Goal: Information Seeking & Learning: Learn about a topic

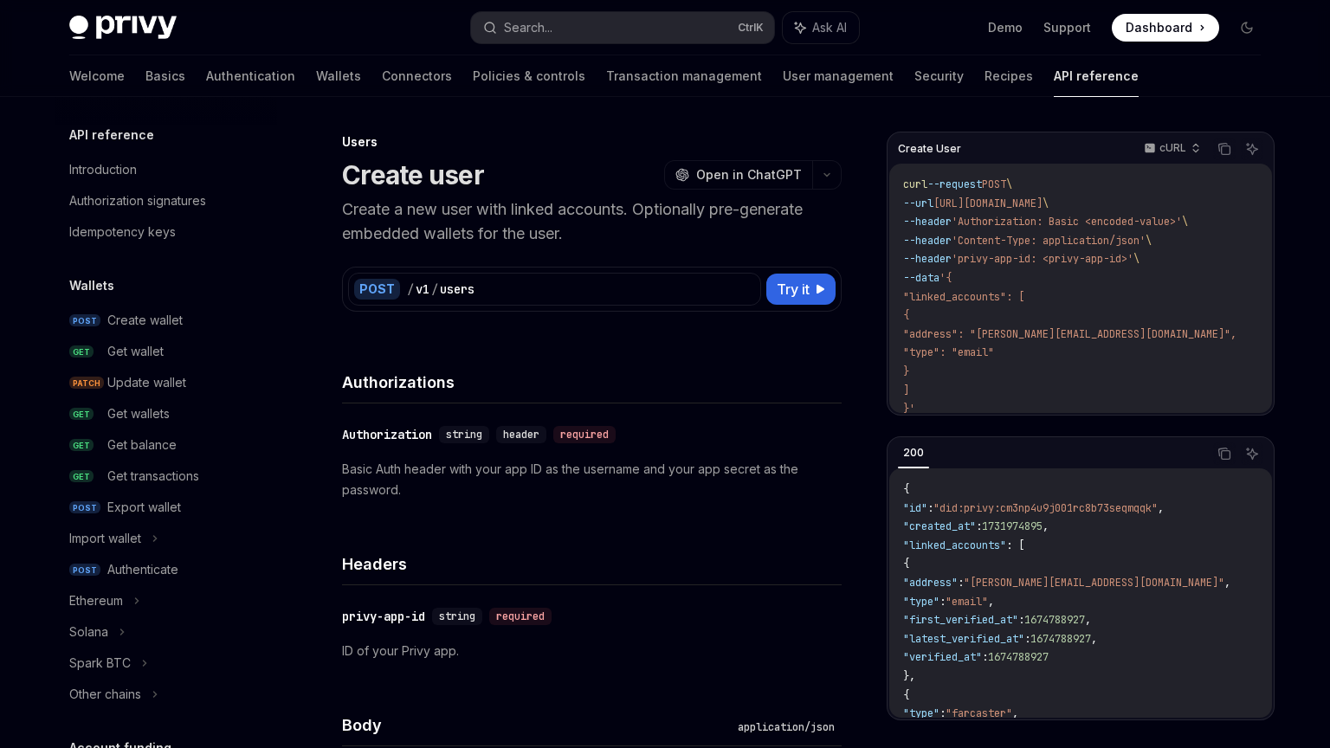
scroll to position [1041, 0]
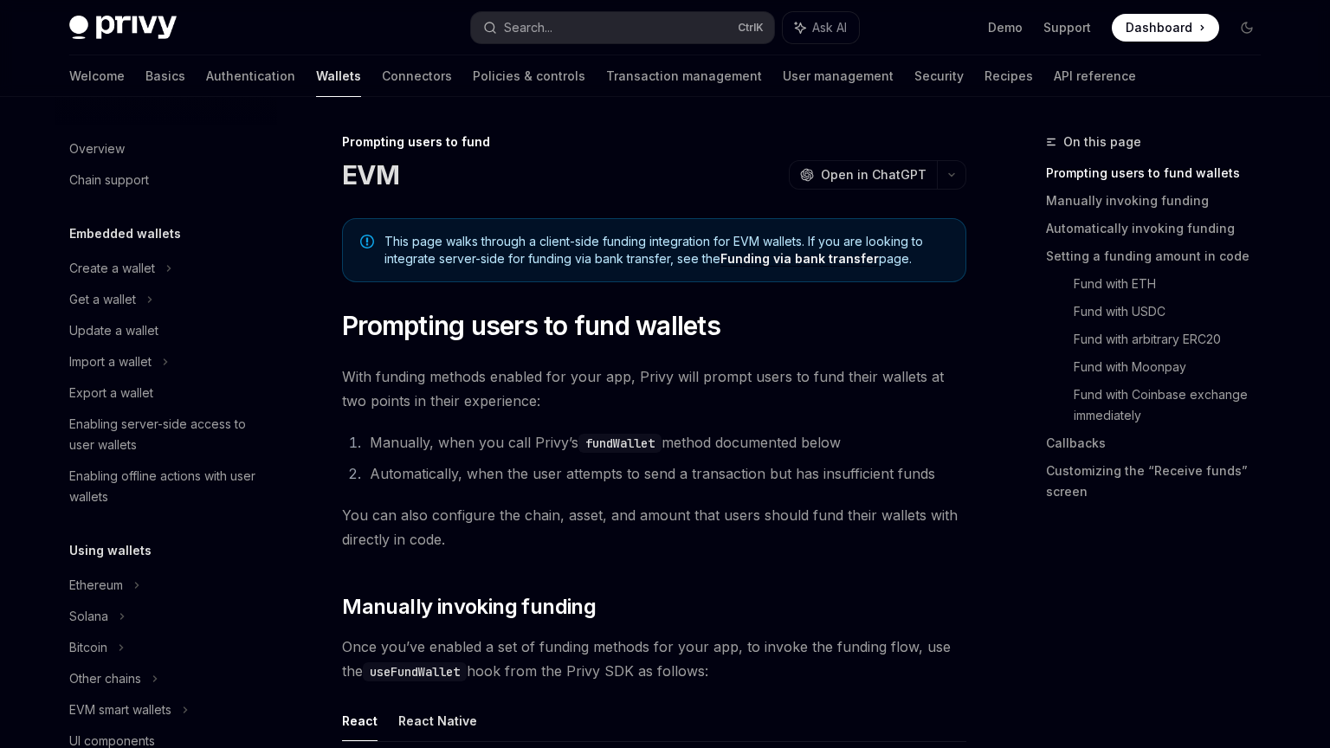
scroll to position [563, 0]
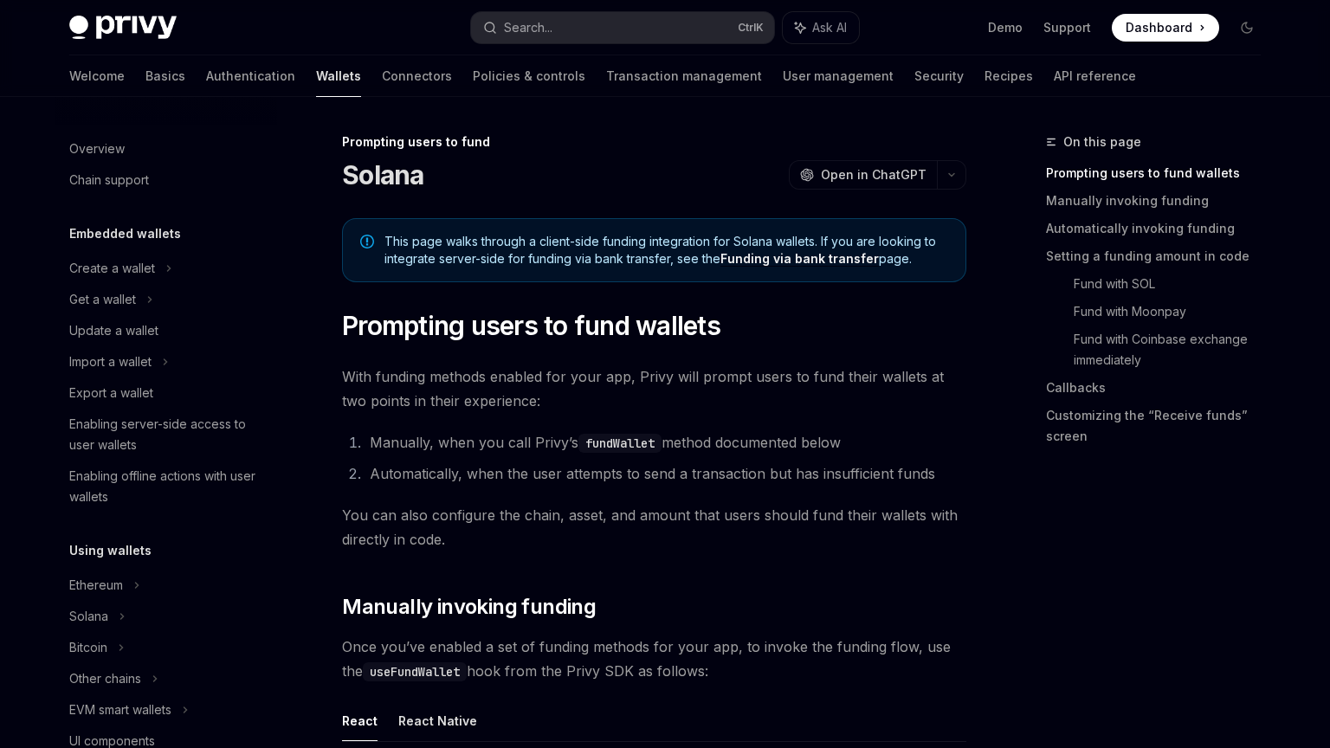
scroll to position [594, 0]
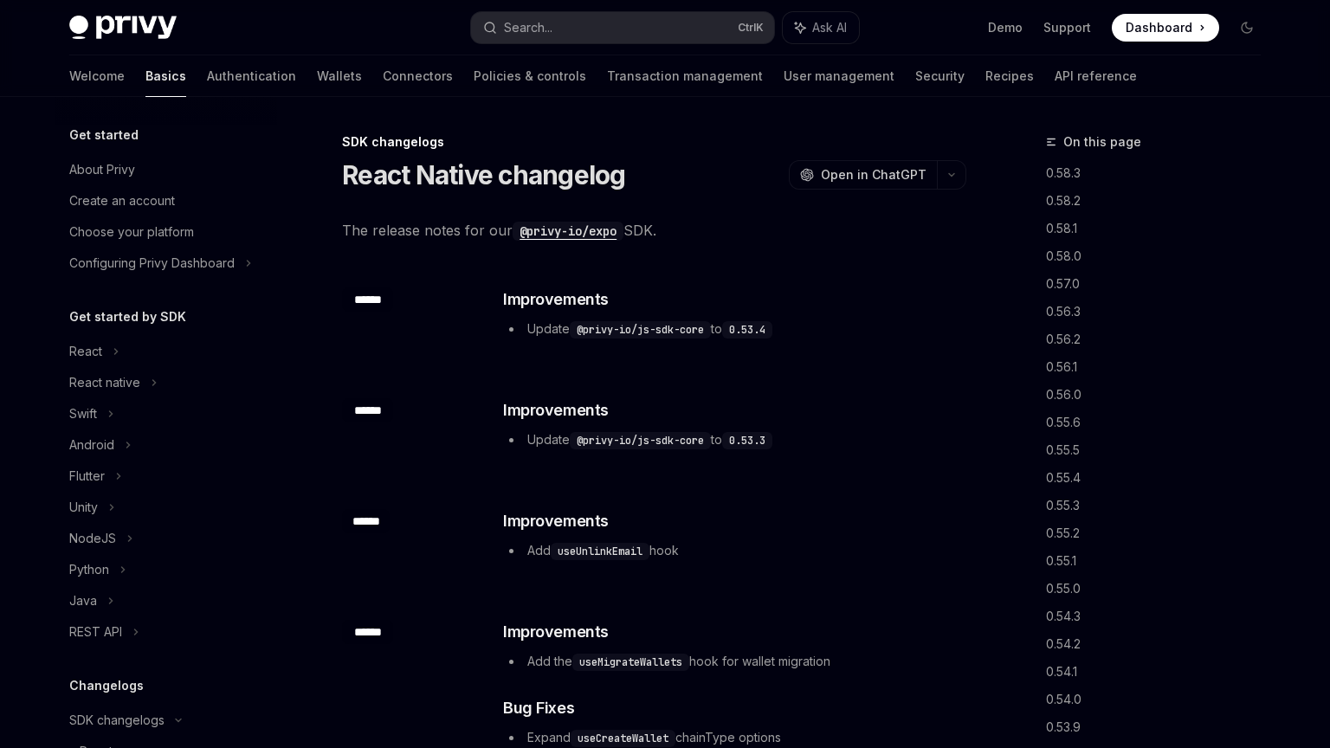
scroll to position [360, 0]
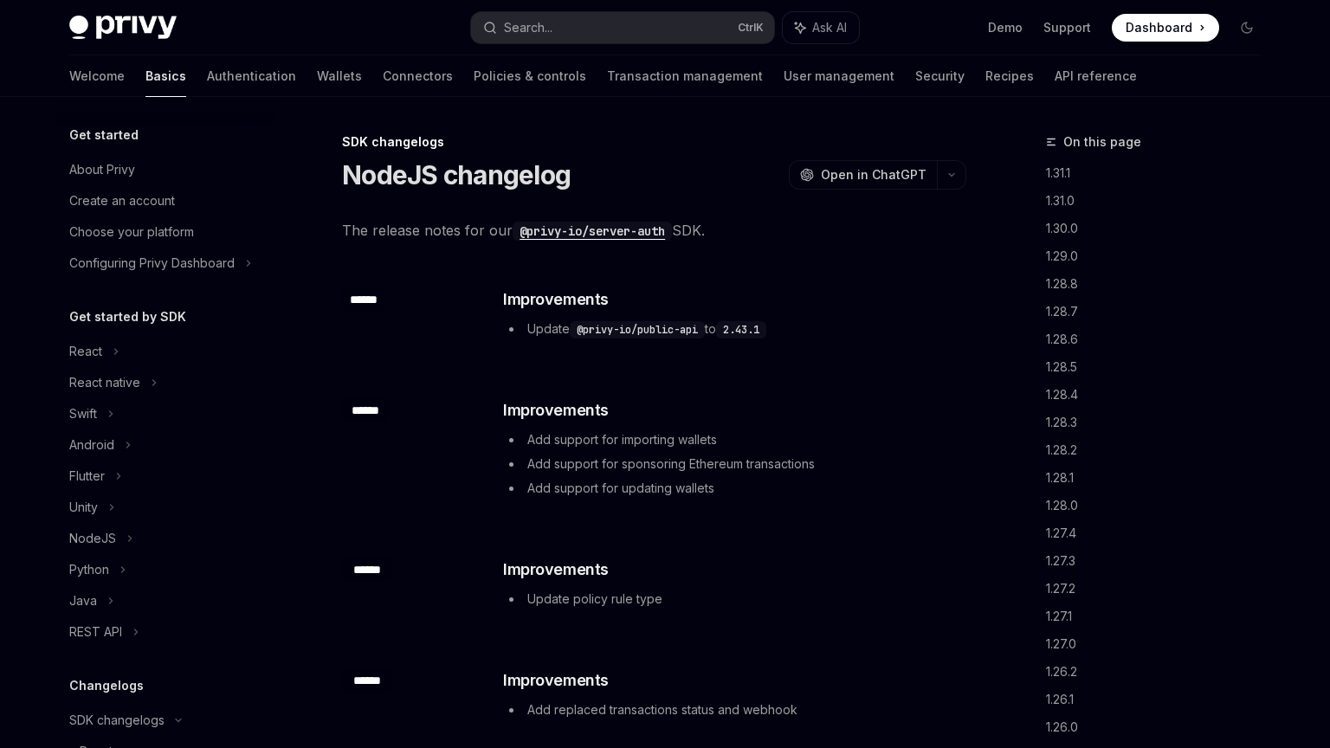
scroll to position [391, 0]
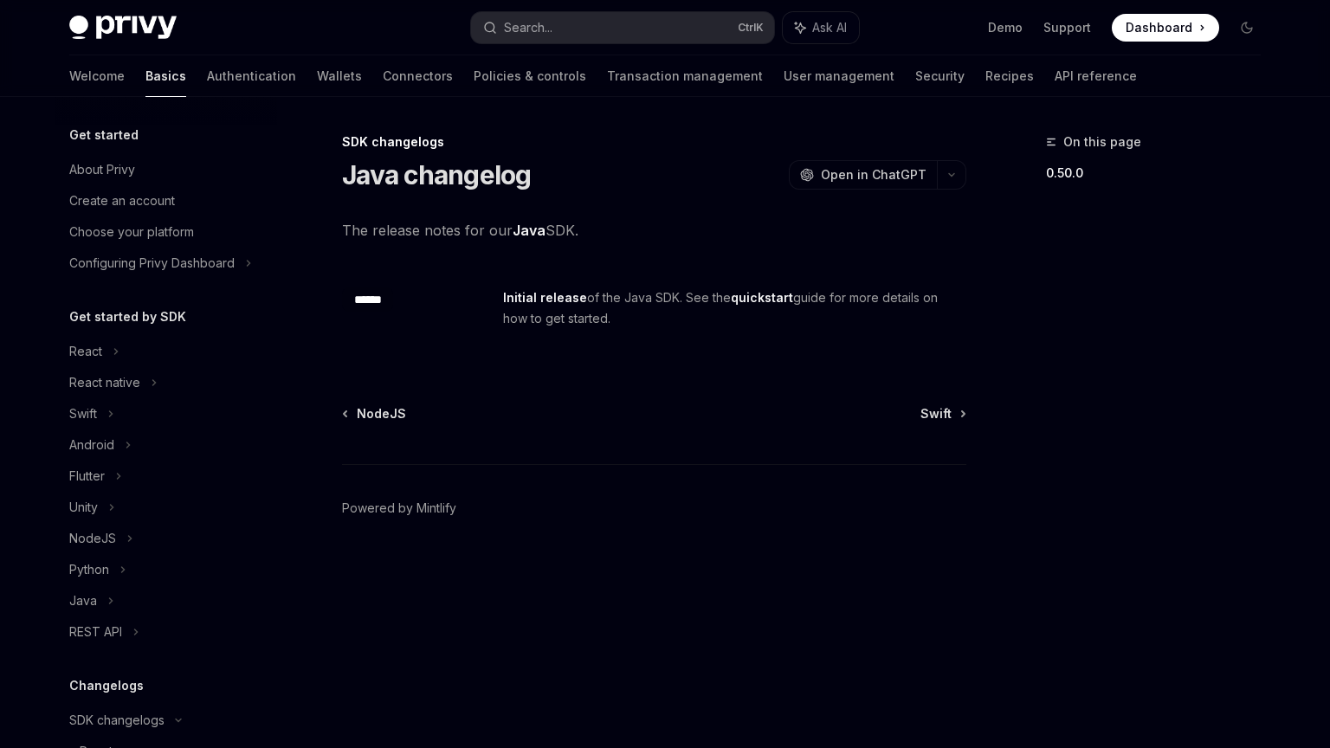
scroll to position [423, 0]
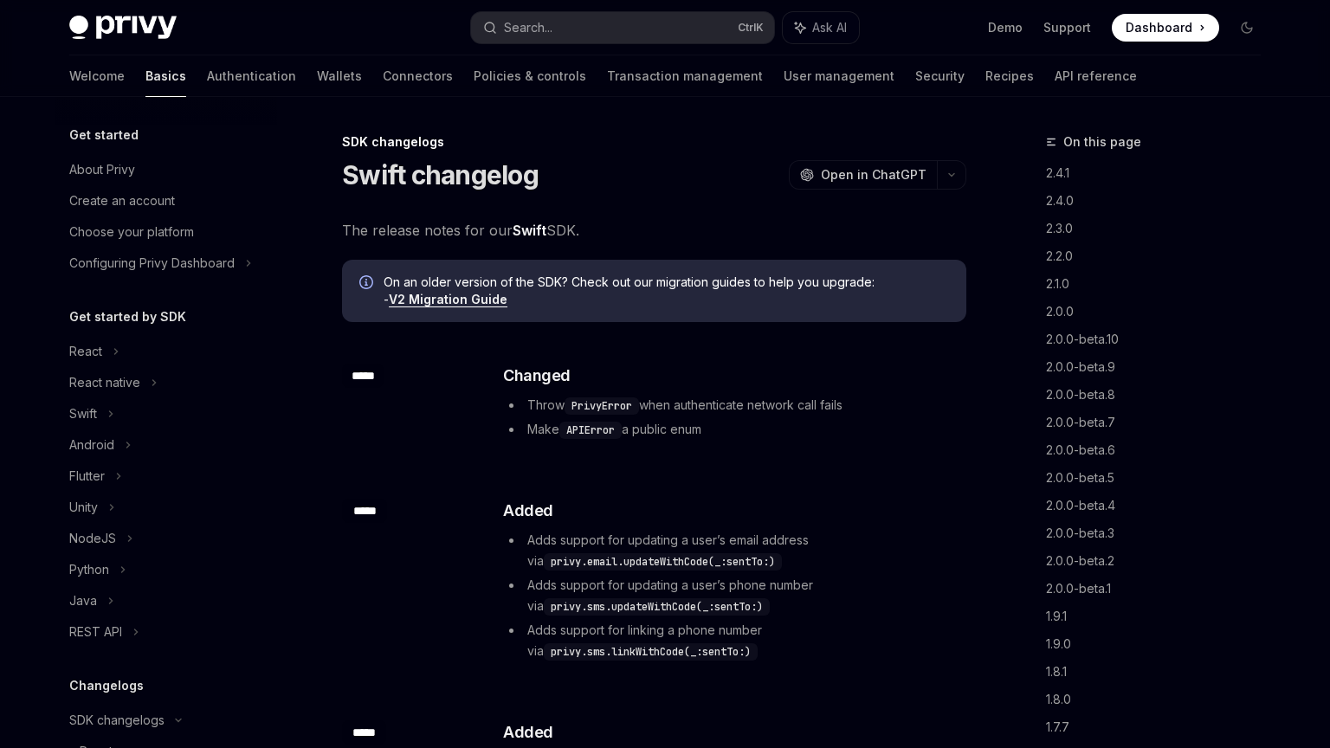
scroll to position [454, 0]
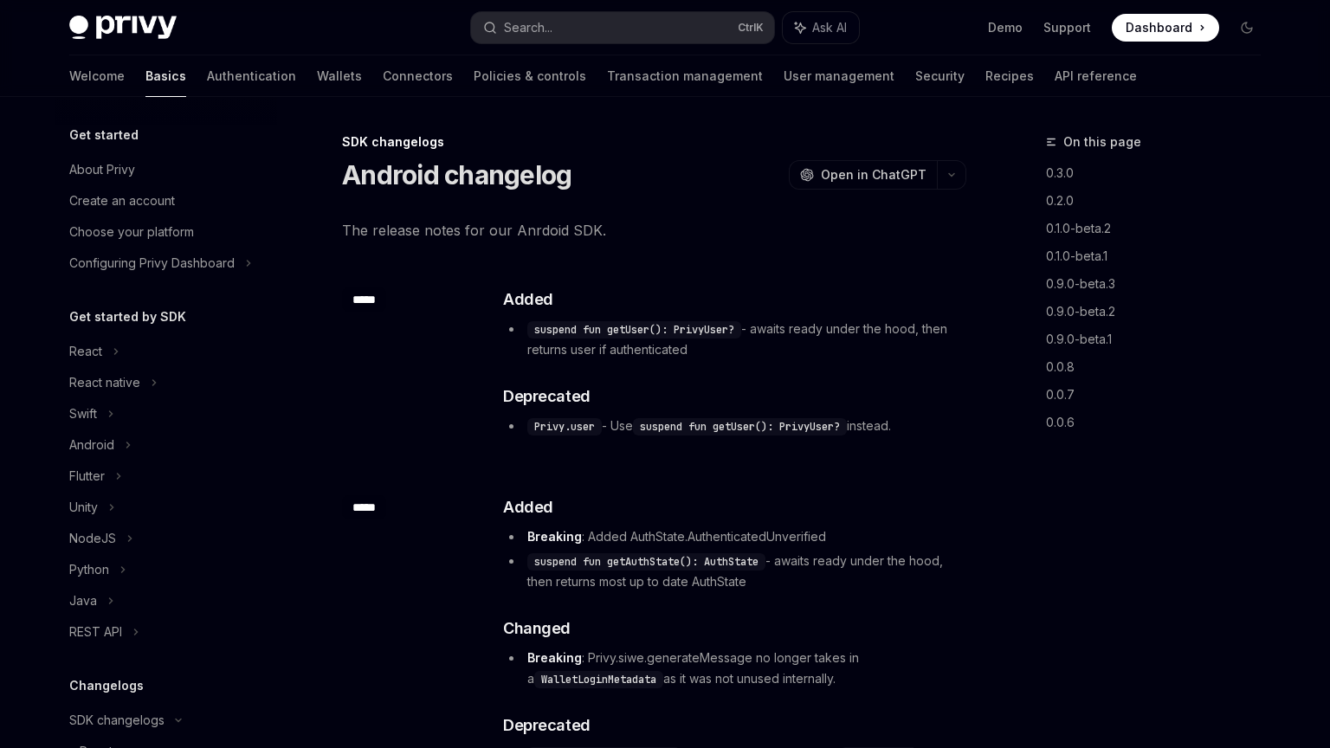
scroll to position [485, 0]
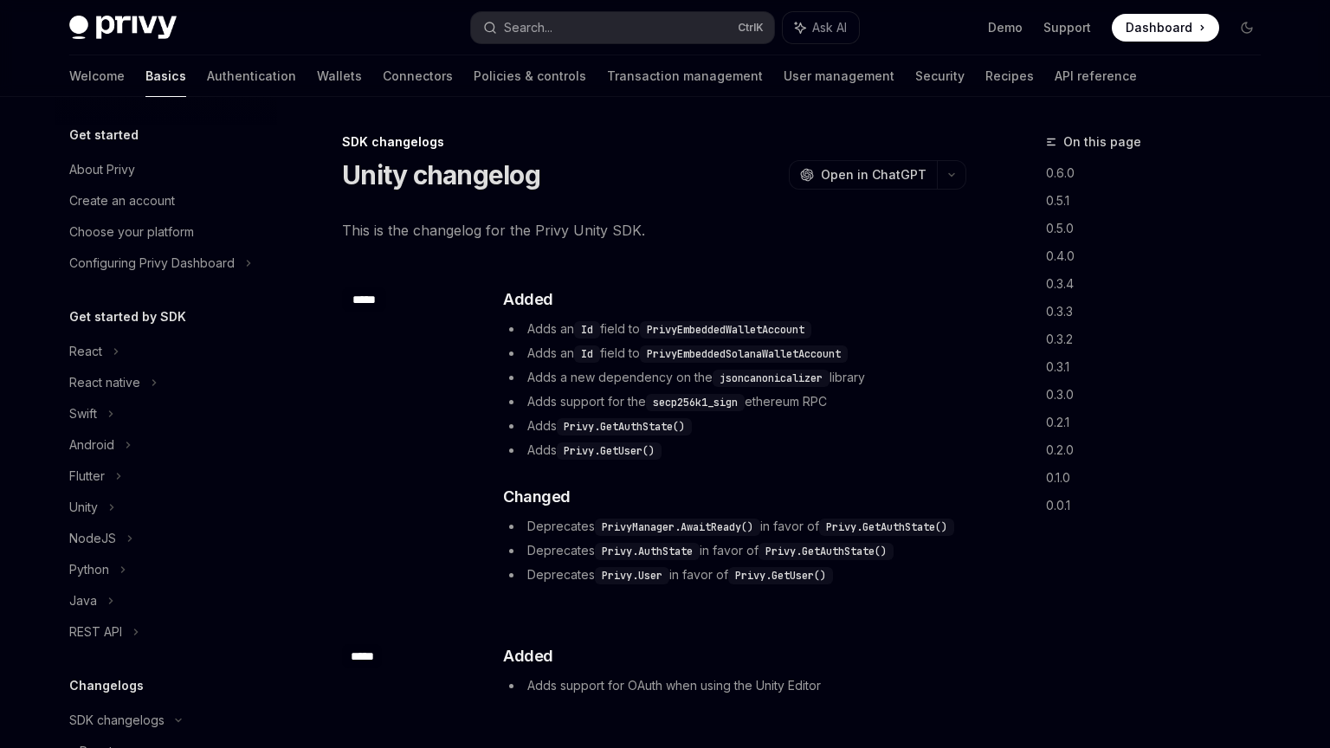
scroll to position [516, 0]
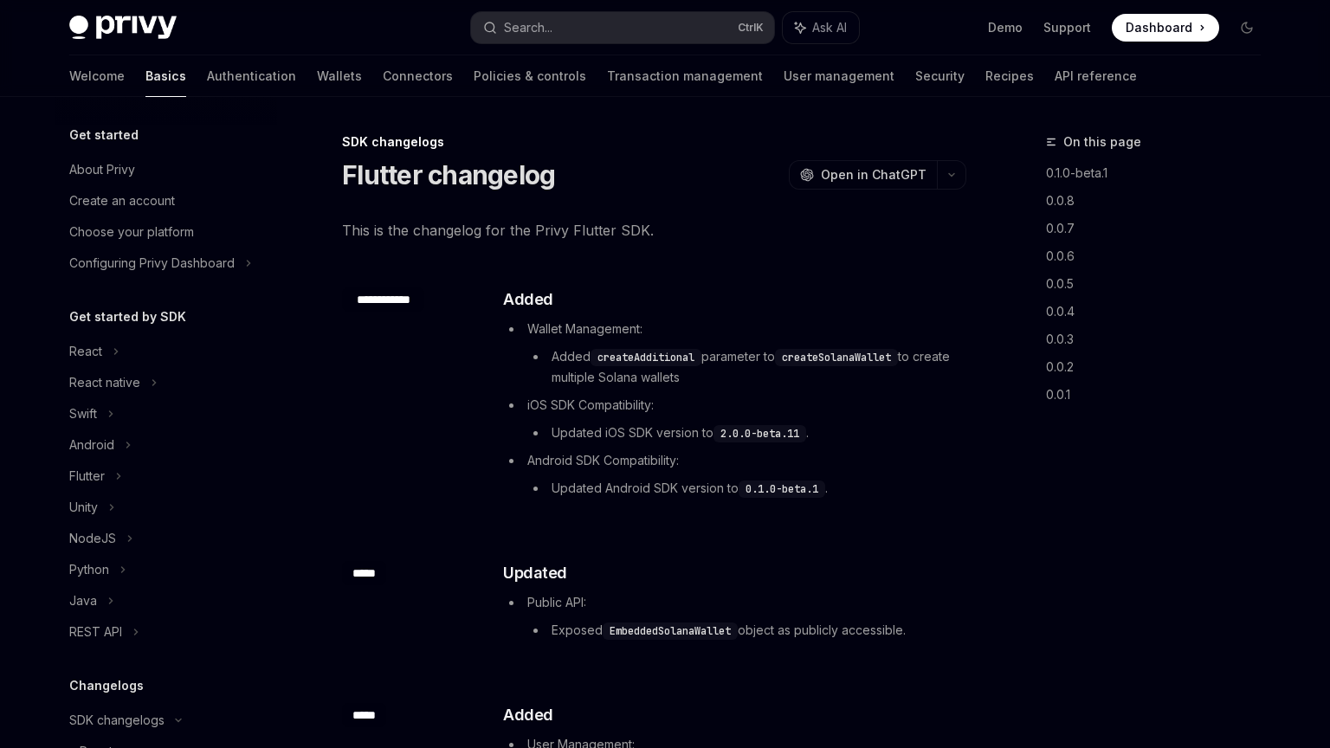
scroll to position [516, 0]
